Goal: Transaction & Acquisition: Book appointment/travel/reservation

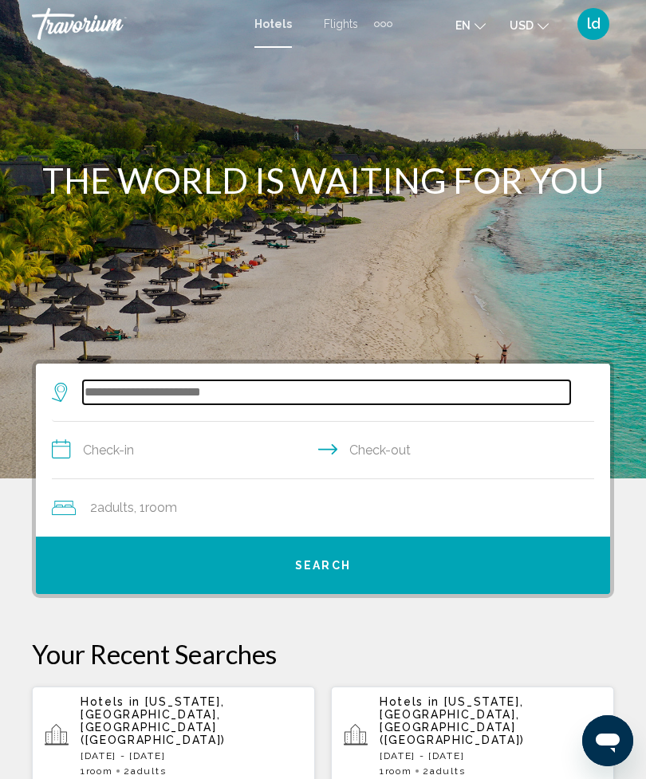
click at [159, 392] on input "Search widget" at bounding box center [326, 392] width 487 height 24
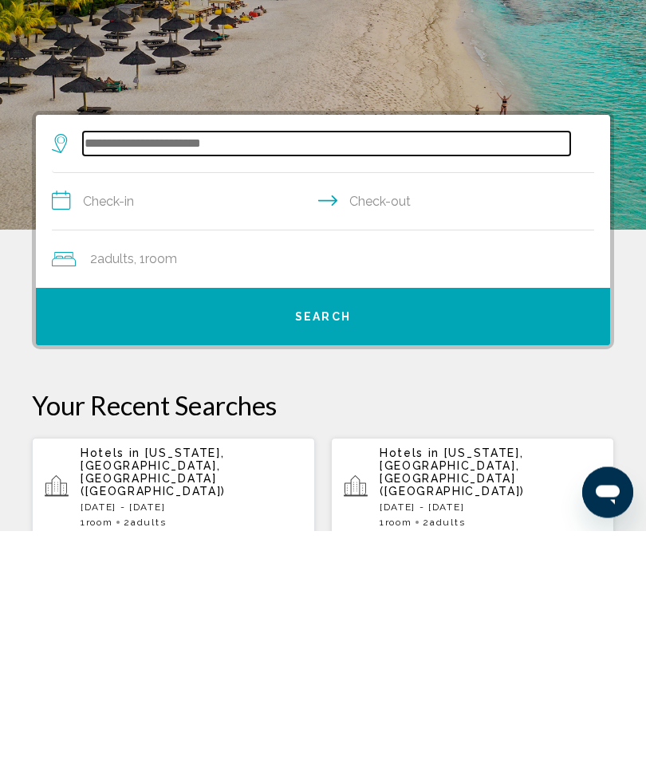
scroll to position [53, 0]
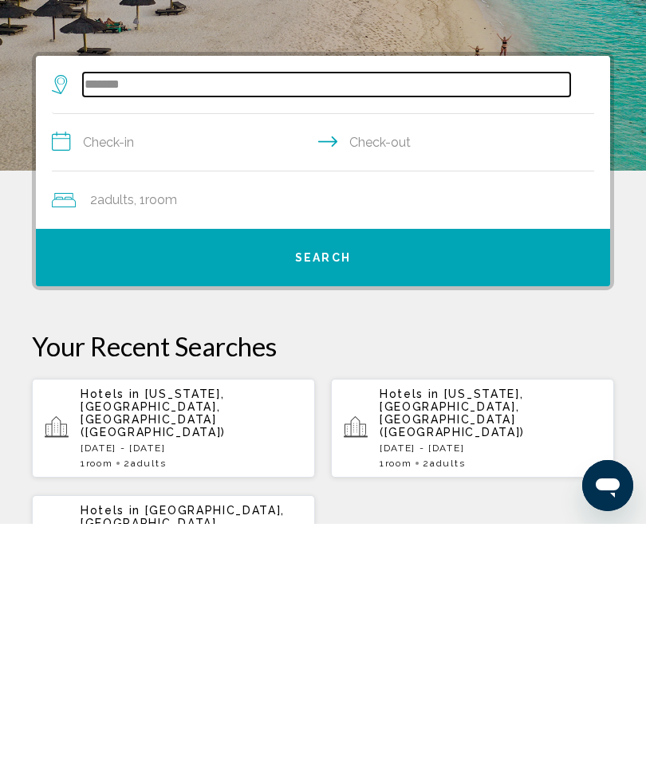
type input "******"
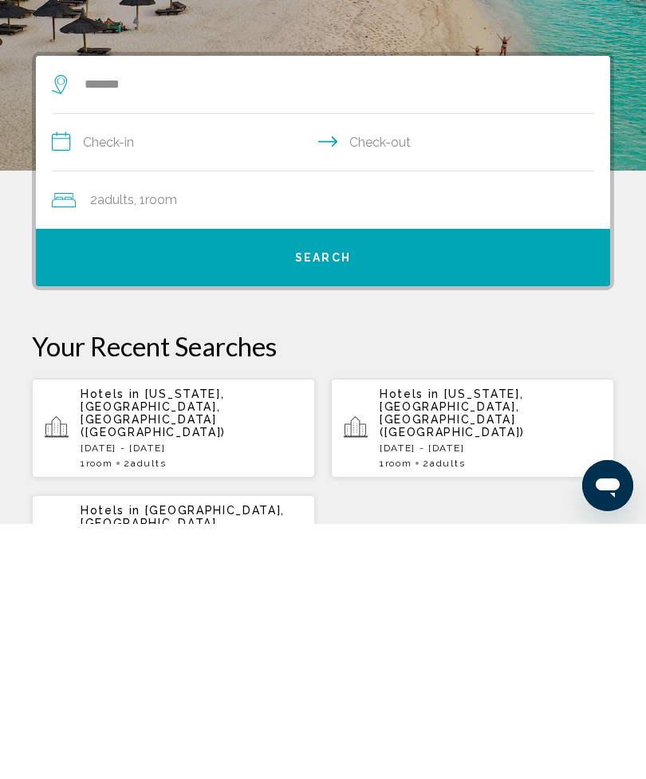
click at [178, 369] on input "**********" at bounding box center [326, 399] width 549 height 61
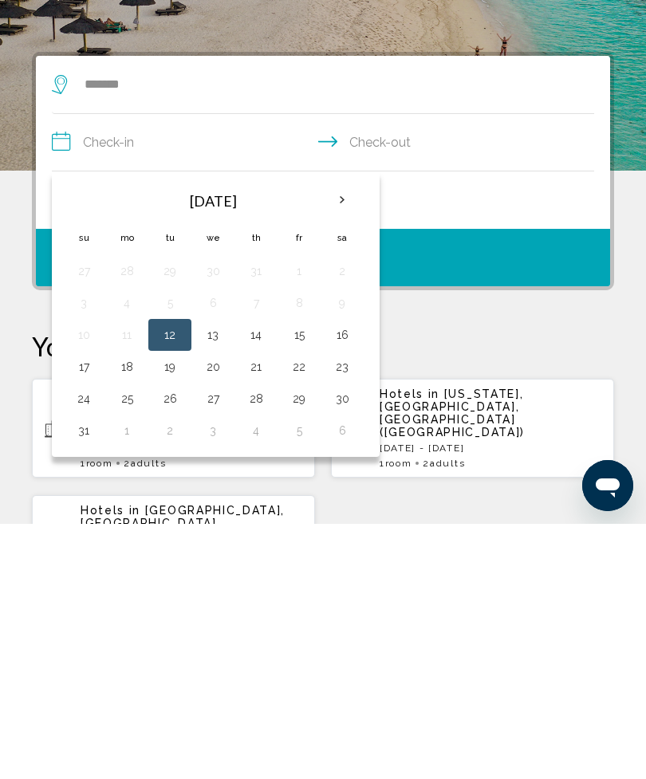
scroll to position [308, 0]
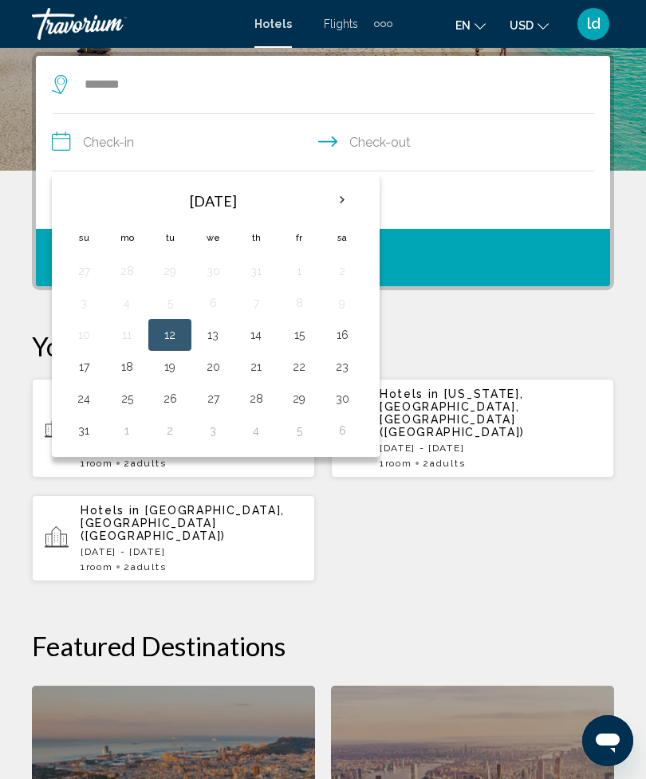
click at [258, 341] on button "14" at bounding box center [256, 335] width 26 height 22
click at [81, 372] on button "17" at bounding box center [84, 367] width 26 height 22
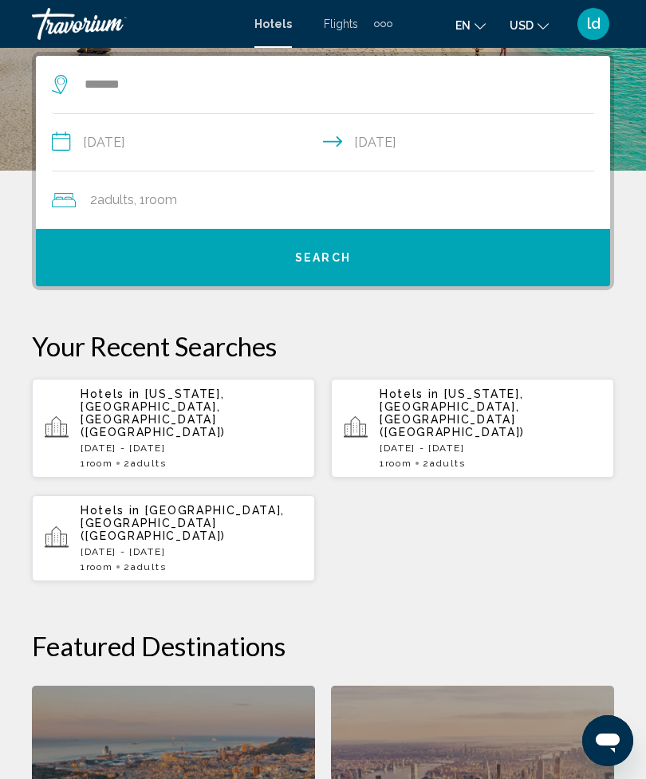
type input "**********"
click at [353, 264] on button "Search" at bounding box center [323, 257] width 574 height 57
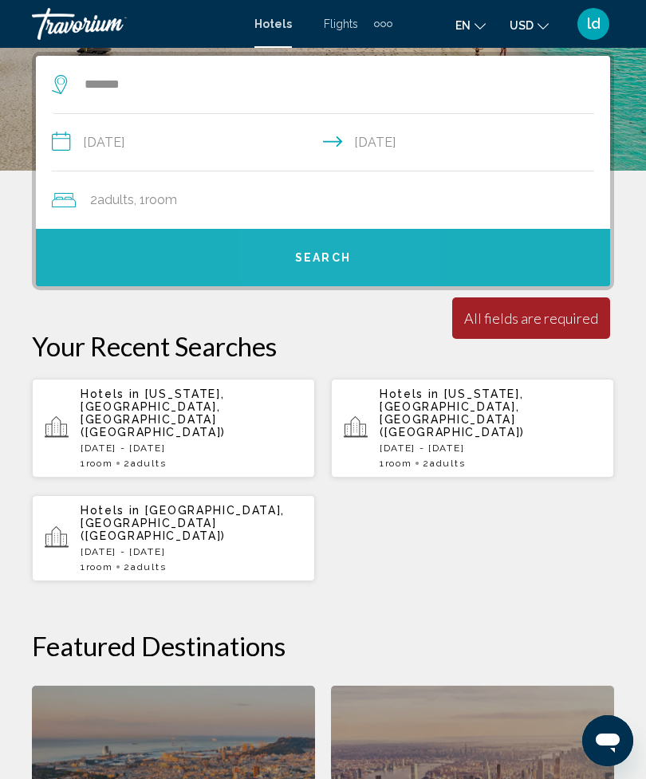
click at [344, 255] on span "Search" at bounding box center [323, 258] width 56 height 13
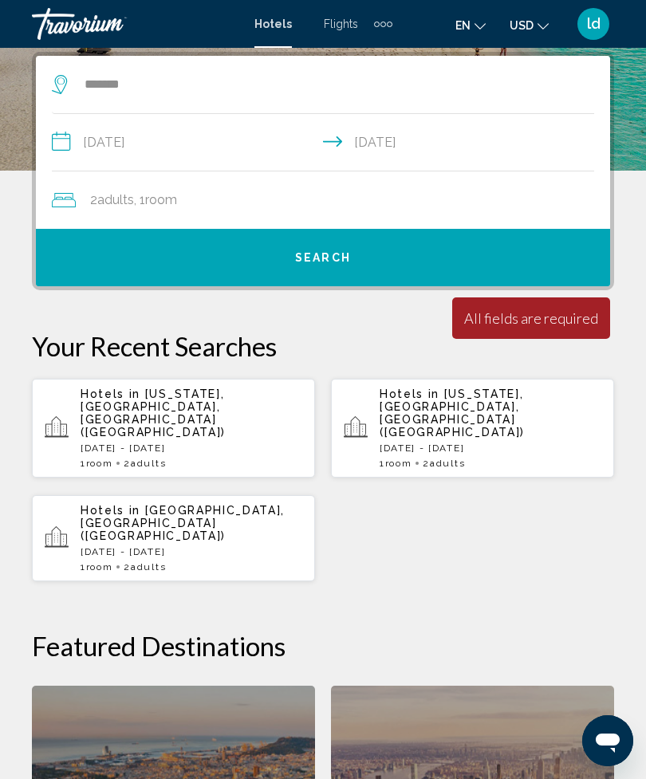
click at [558, 313] on div "All fields are required" at bounding box center [531, 318] width 134 height 18
click at [545, 329] on div "Minimum length of stay is 1 day All fields are required Children ages are requi…" at bounding box center [531, 317] width 158 height 41
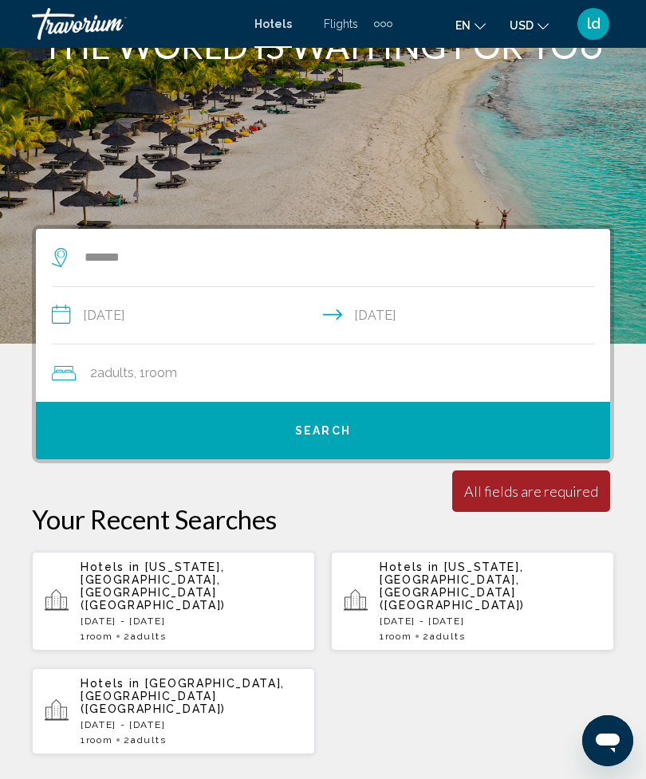
scroll to position [135, 0]
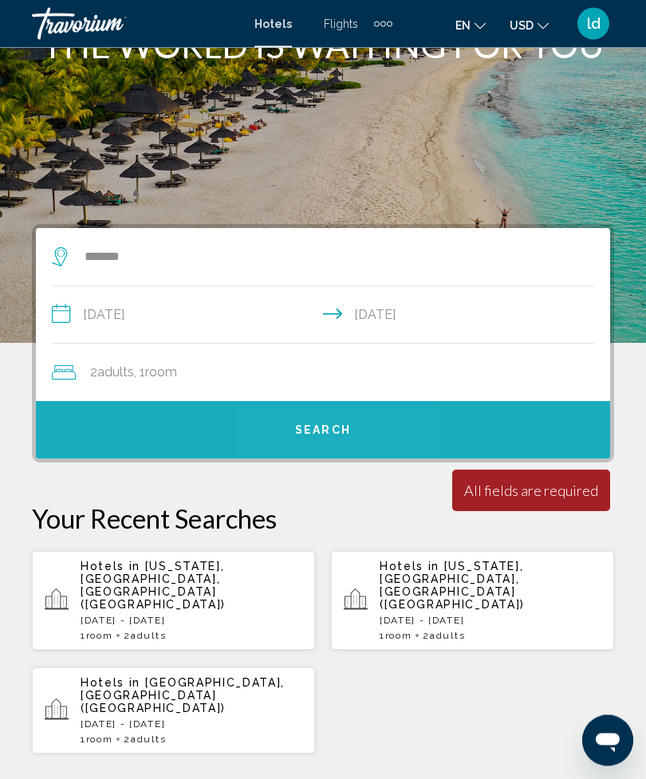
click at [326, 425] on span "Search" at bounding box center [323, 431] width 56 height 13
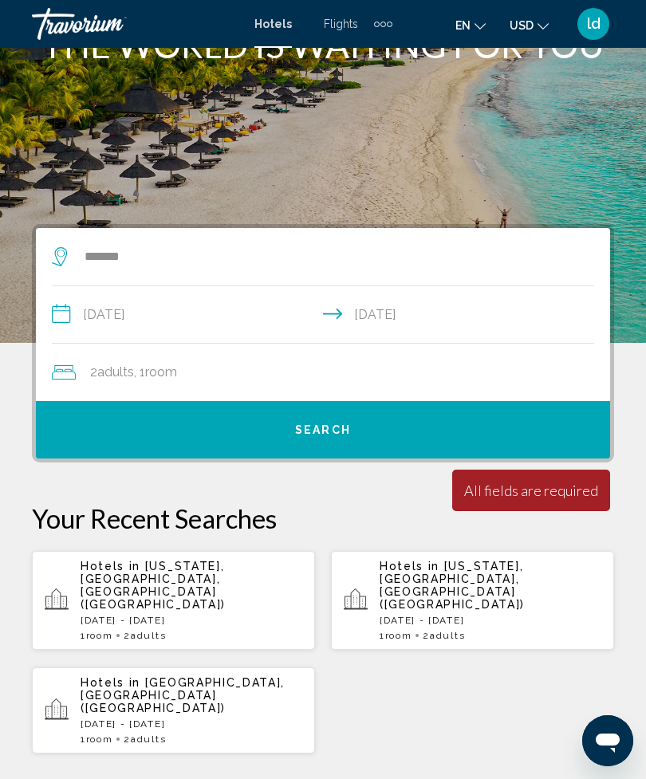
click at [313, 439] on button "Search" at bounding box center [323, 429] width 574 height 57
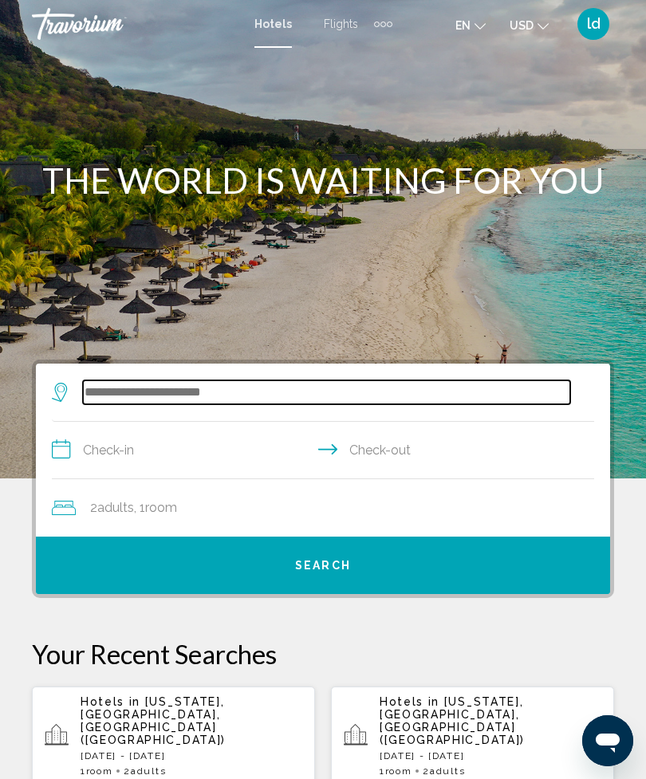
click at [146, 398] on input "Search widget" at bounding box center [326, 392] width 487 height 24
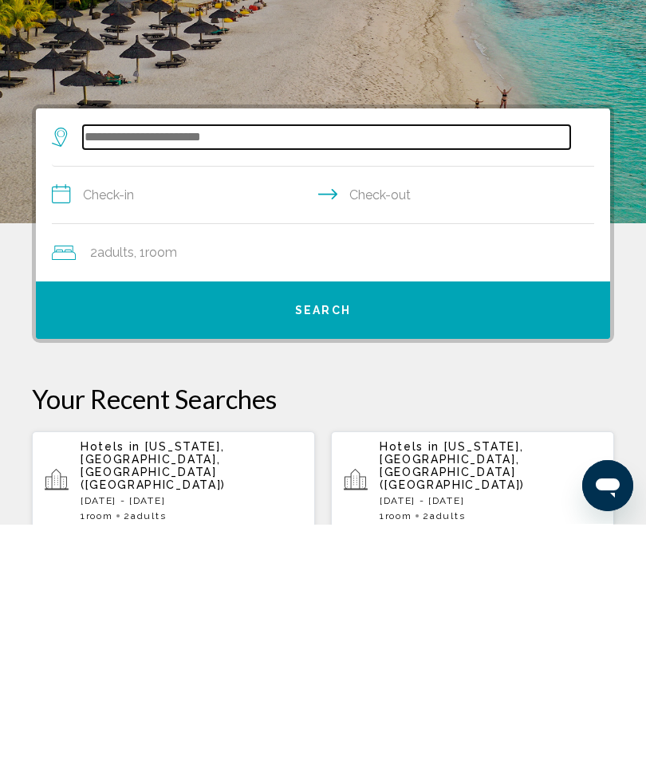
scroll to position [53, 0]
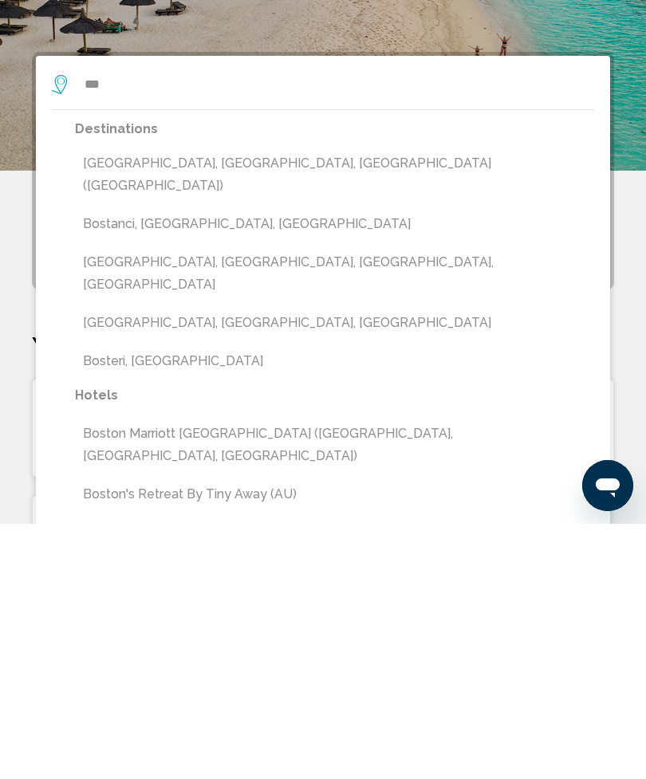
click at [203, 403] on button "[GEOGRAPHIC_DATA], [GEOGRAPHIC_DATA], [GEOGRAPHIC_DATA] ([GEOGRAPHIC_DATA])" at bounding box center [334, 429] width 519 height 53
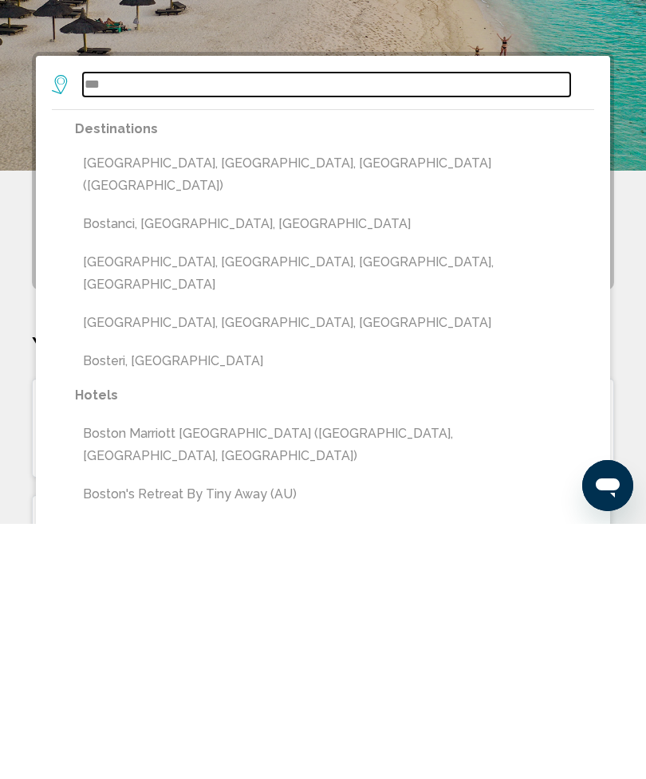
type input "**********"
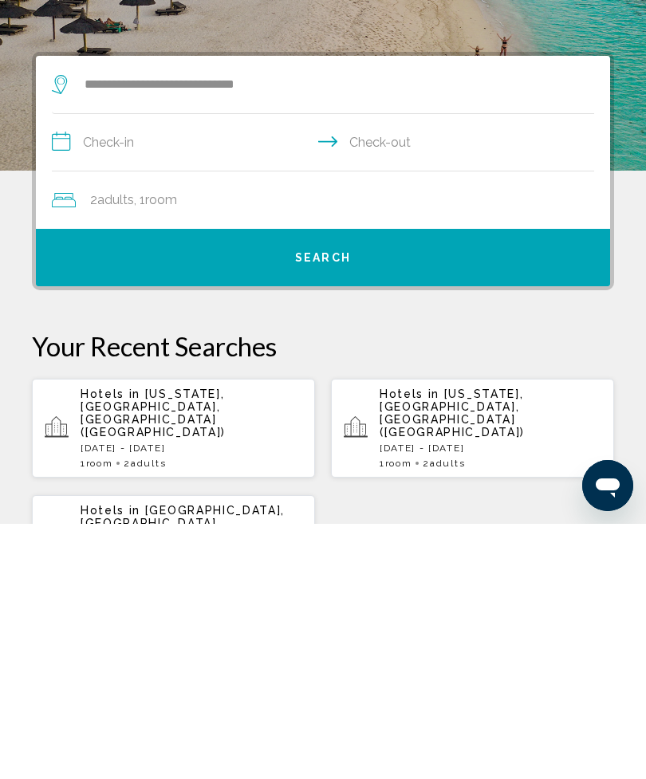
click at [139, 369] on input "**********" at bounding box center [326, 399] width 549 height 61
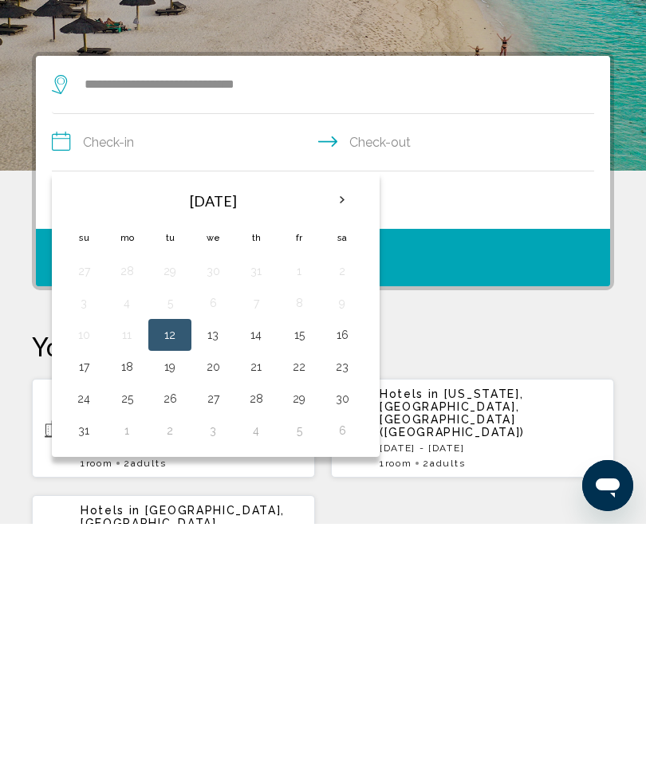
scroll to position [308, 0]
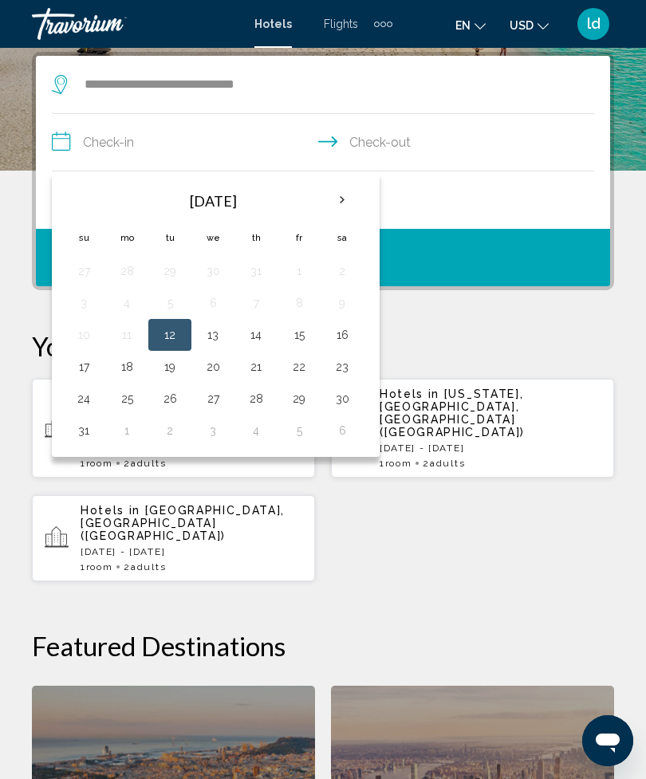
click at [258, 337] on button "14" at bounding box center [256, 335] width 26 height 22
click at [83, 368] on button "17" at bounding box center [84, 367] width 26 height 22
type input "**********"
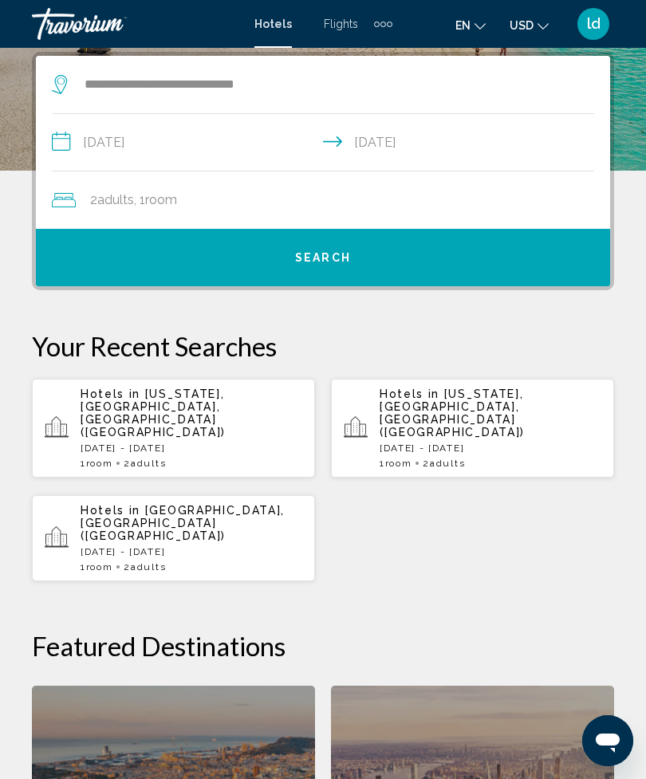
click at [336, 252] on span "Search" at bounding box center [323, 258] width 56 height 13
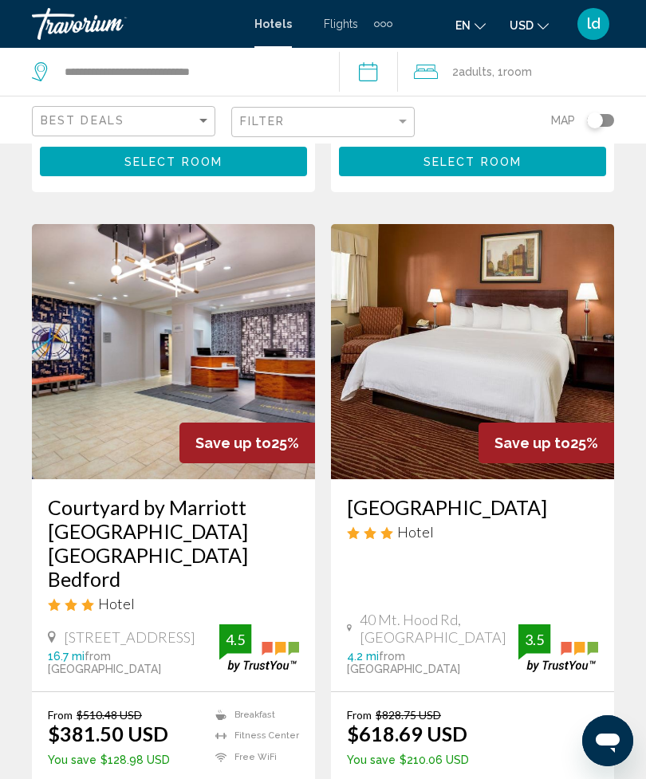
scroll to position [3022, 0]
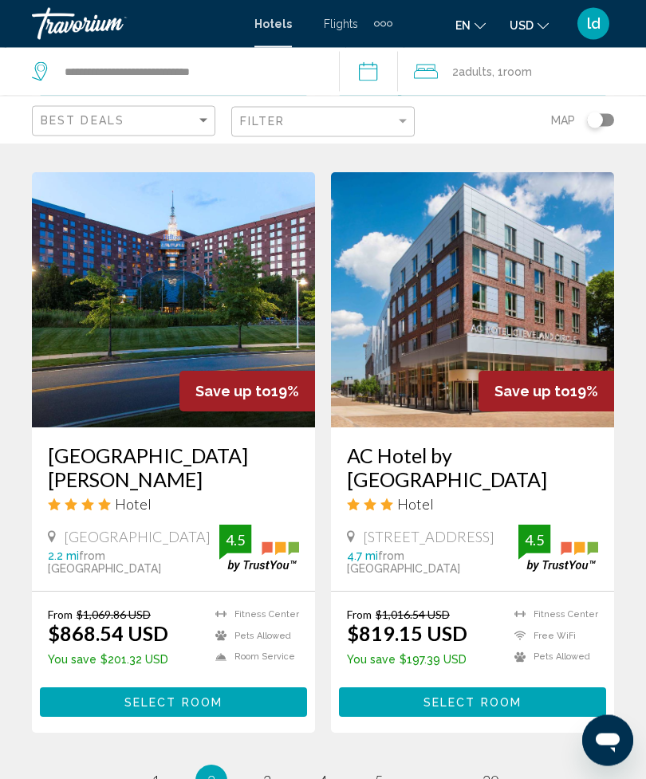
scroll to position [3063, 0]
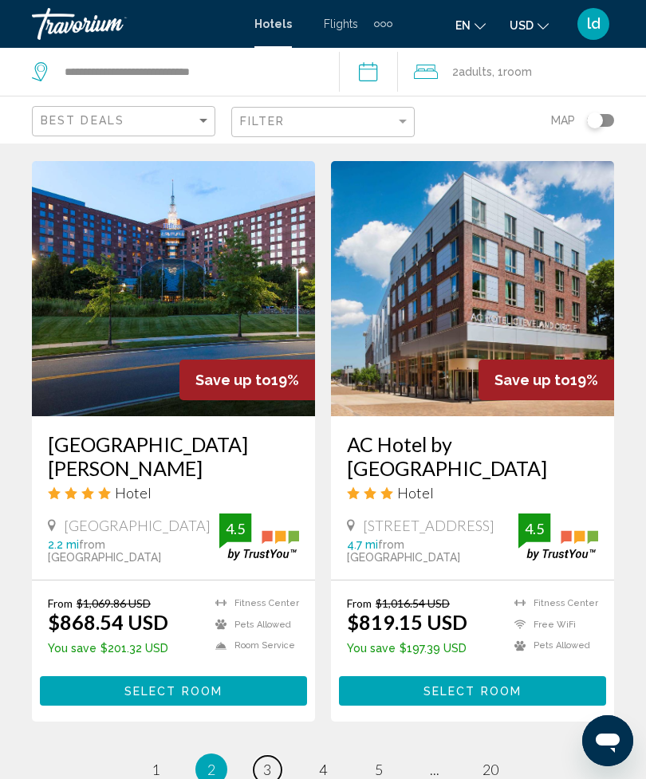
click at [273, 756] on link "page 3" at bounding box center [268, 770] width 28 height 28
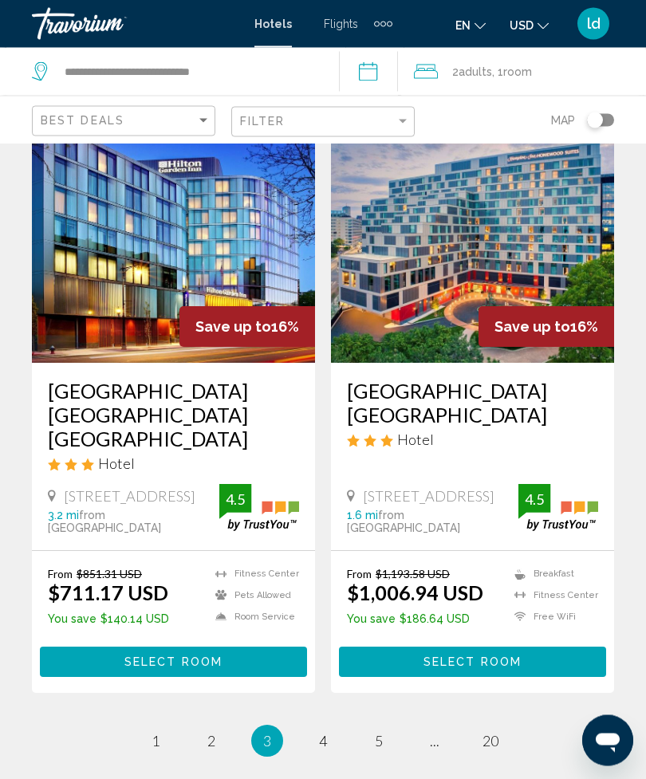
scroll to position [3219, 0]
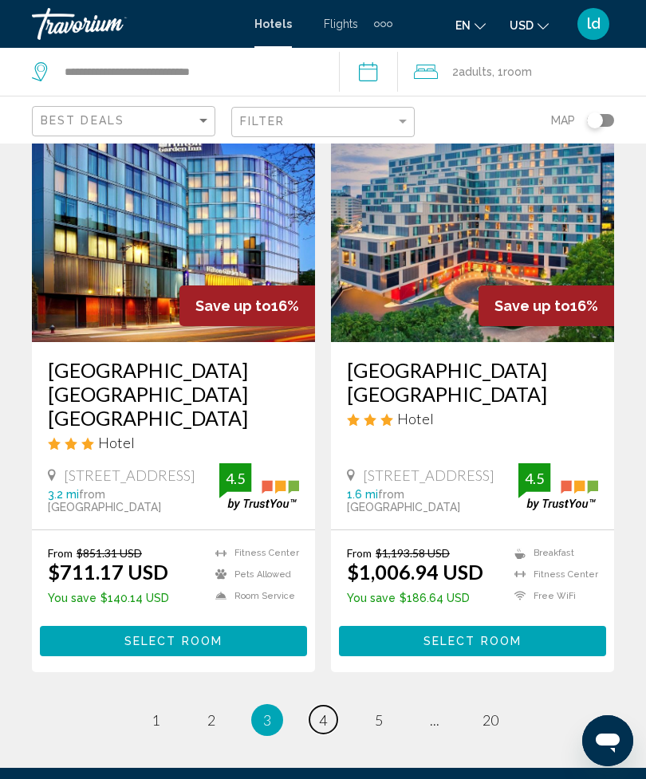
click at [332, 706] on link "page 4" at bounding box center [323, 720] width 28 height 28
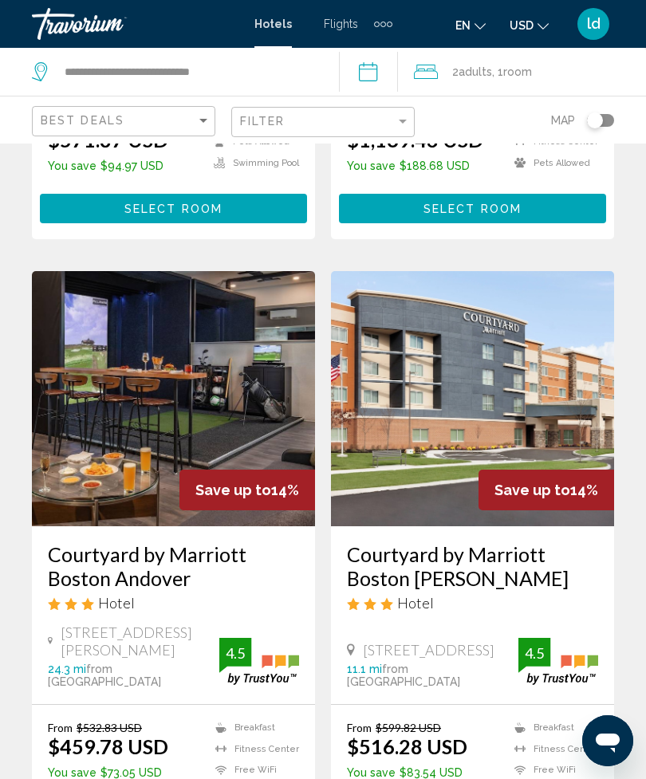
scroll to position [3088, 0]
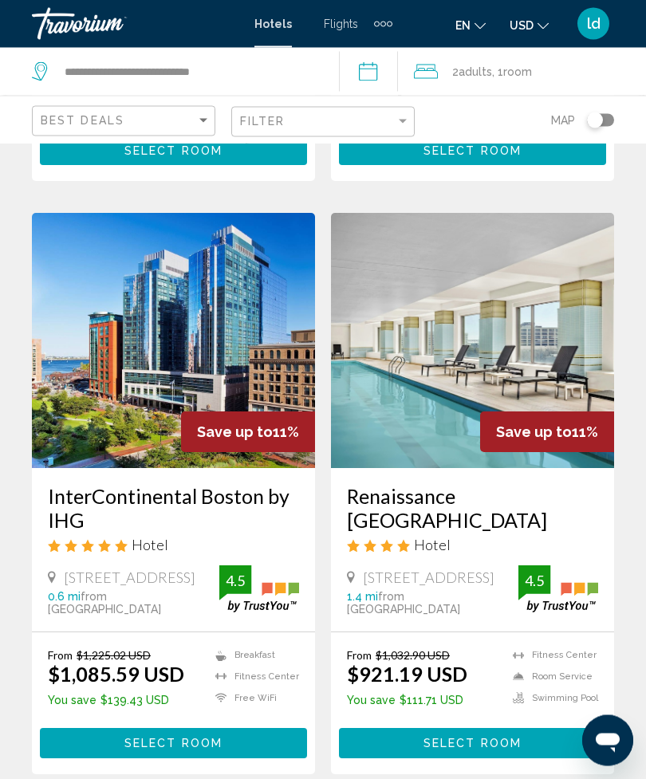
scroll to position [3120, 0]
